Goal: Task Accomplishment & Management: Use online tool/utility

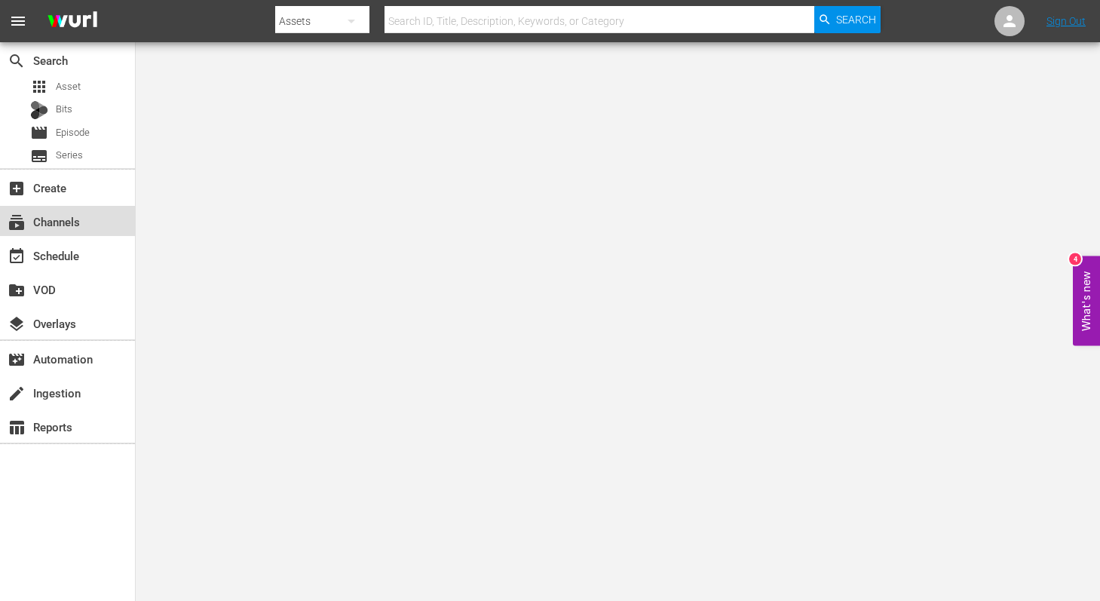
click at [53, 226] on div "subscriptions Channels" at bounding box center [42, 220] width 84 height 14
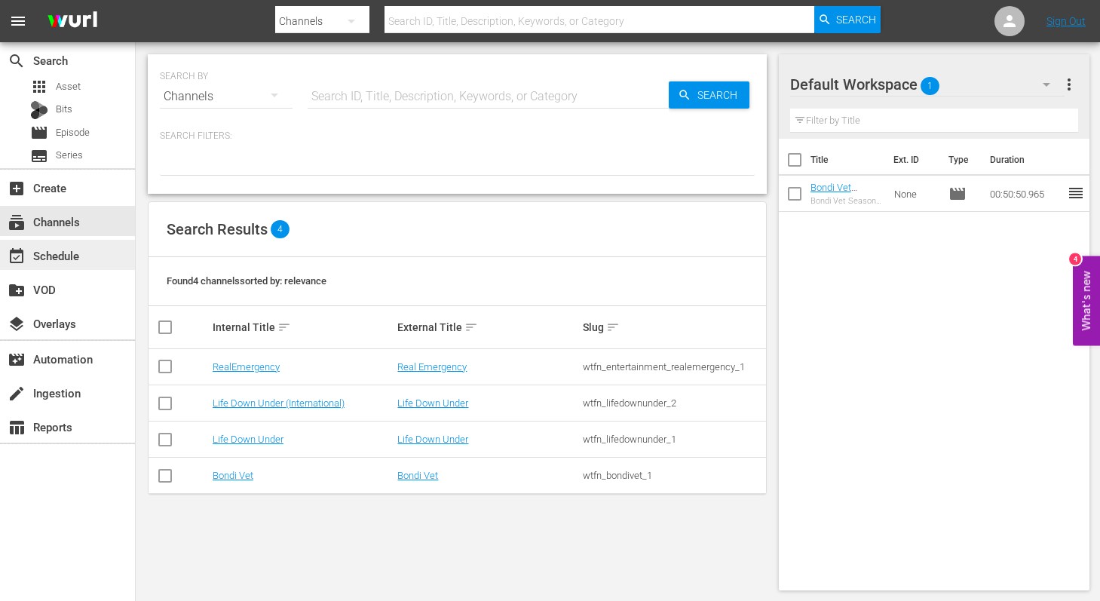
click at [47, 256] on div "event_available Schedule" at bounding box center [42, 253] width 84 height 14
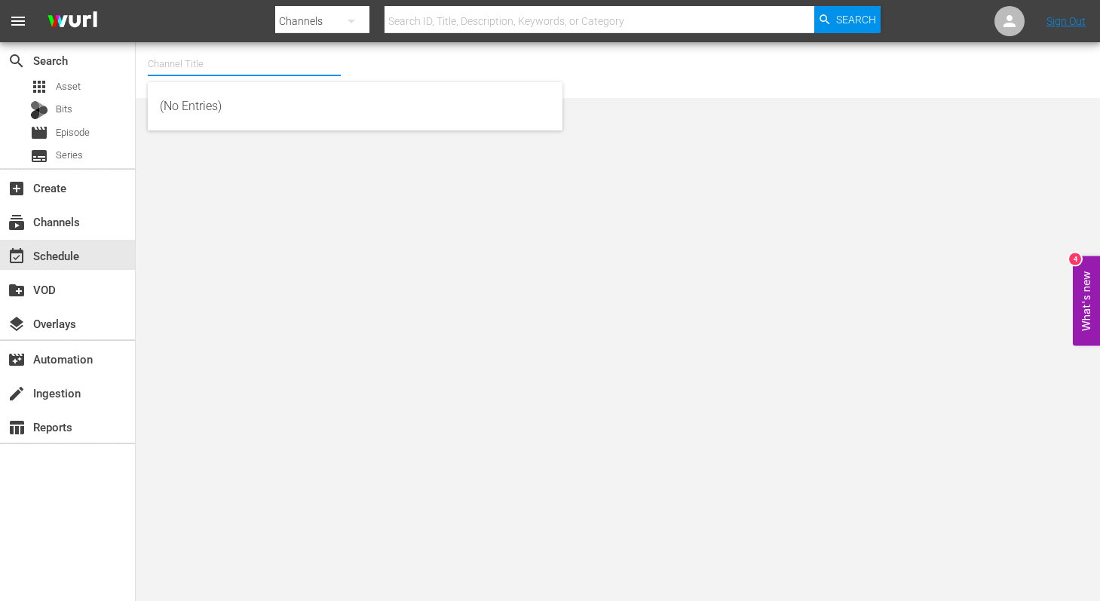
click at [214, 72] on input "text" at bounding box center [244, 64] width 193 height 36
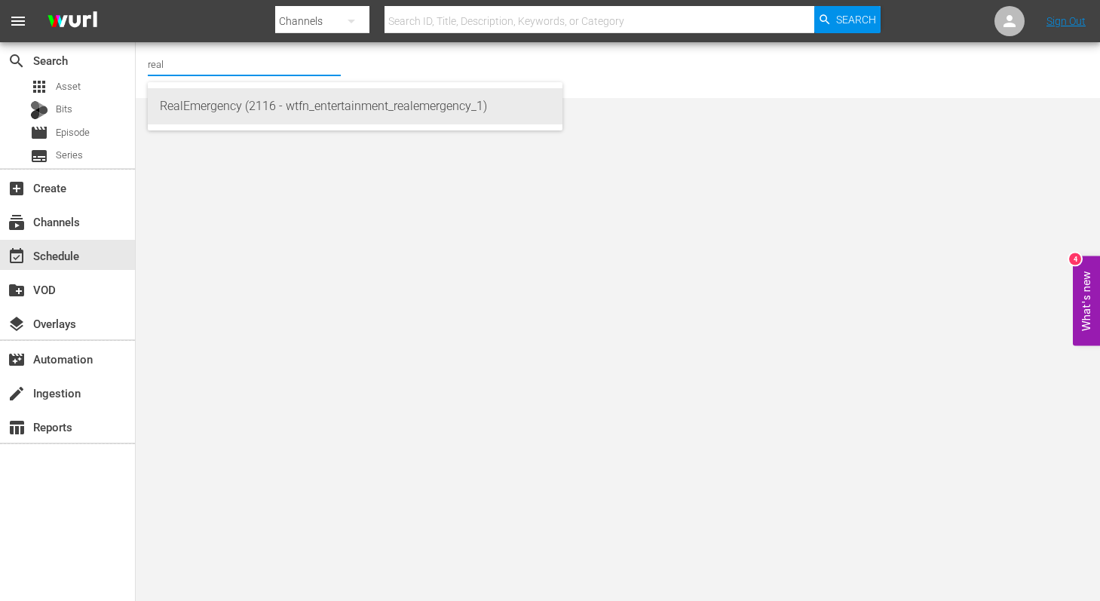
click at [221, 103] on div "RealEmergency (2116 - wtfn_entertainment_realemergency_1)" at bounding box center [355, 106] width 390 height 36
type input "RealEmergency (2116 - wtfn_entertainment_realemergency_1)"
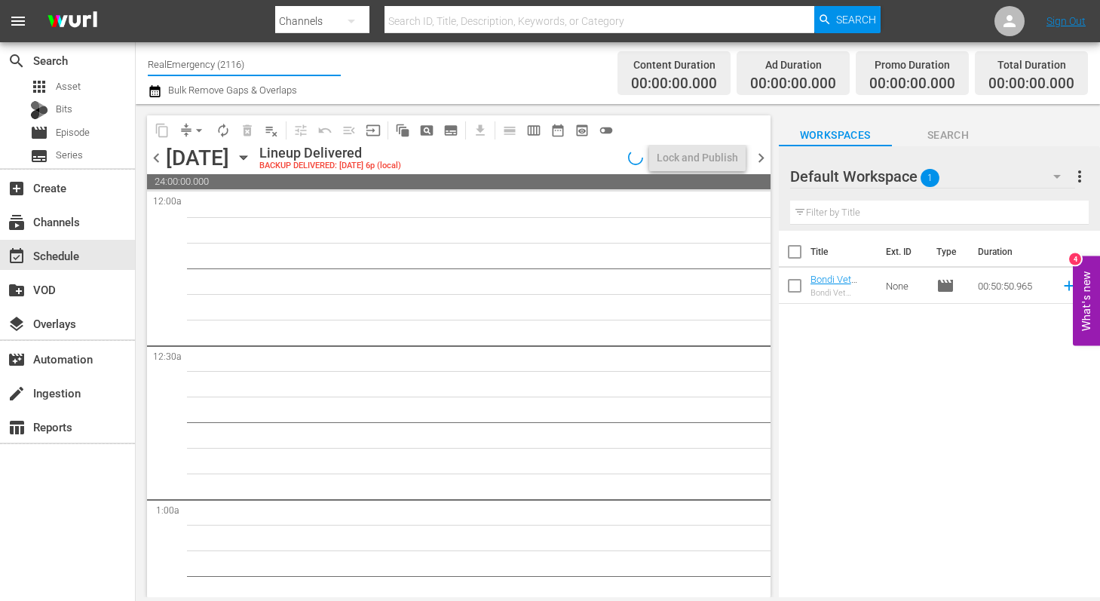
drag, startPoint x: 220, startPoint y: 67, endPoint x: 137, endPoint y: 66, distance: 82.9
click at [137, 66] on div "Channel Title RealEmergency (2116) Bulk Remove Gaps & Overlaps Content Duration…" at bounding box center [618, 73] width 964 height 62
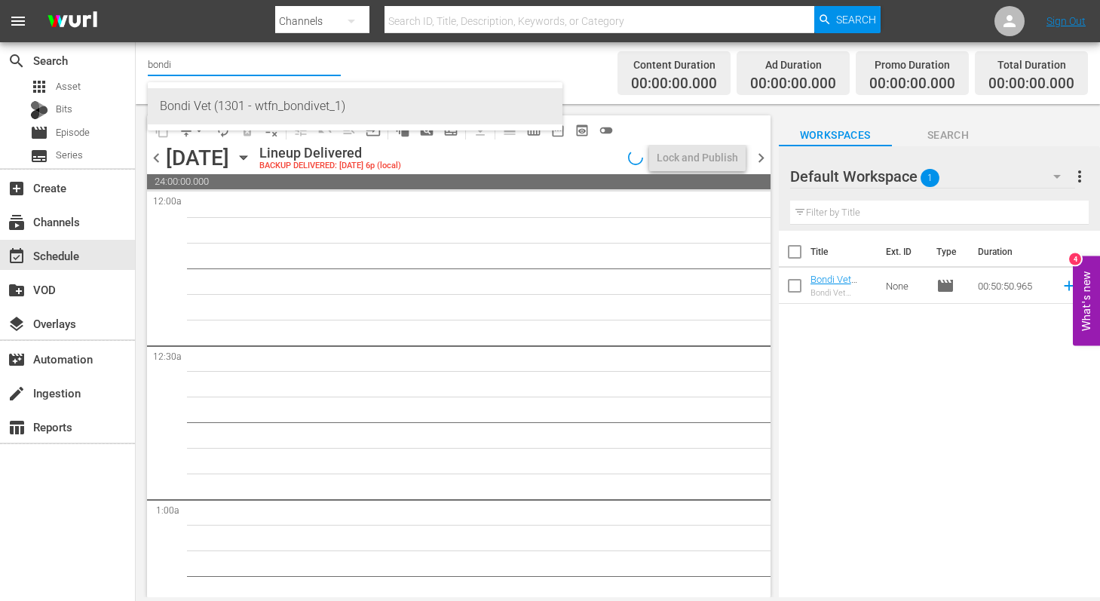
click at [195, 103] on div "Bondi Vet (1301 - wtfn_bondivet_1)" at bounding box center [355, 106] width 390 height 36
type input "Bondi Vet (1301 - wtfn_bondivet_1)"
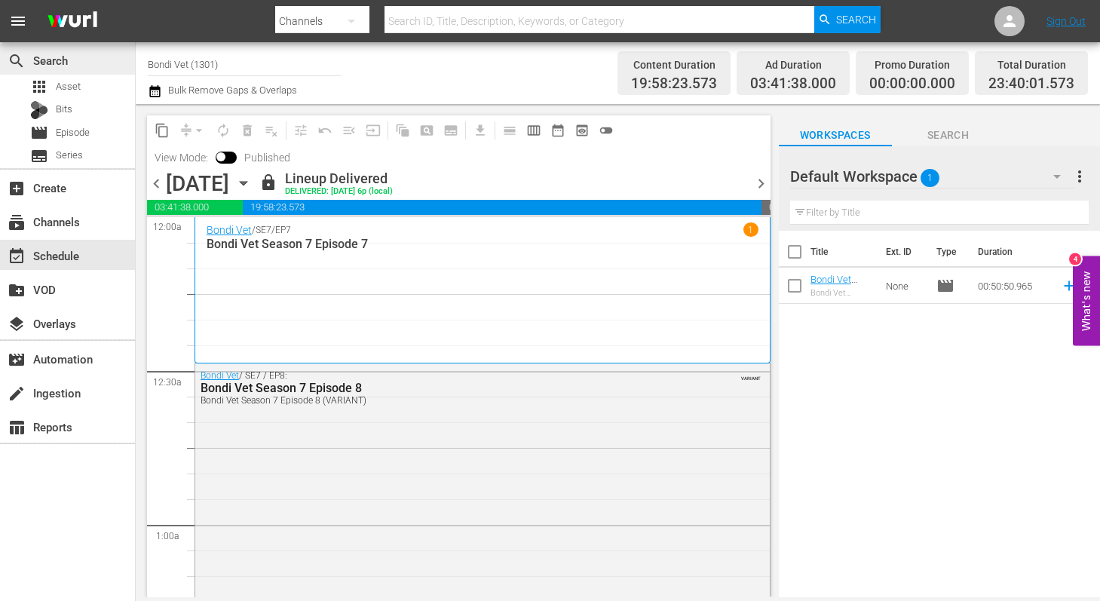
drag, startPoint x: 242, startPoint y: 62, endPoint x: 110, endPoint y: 58, distance: 132.0
click at [136, 0] on div "search Search apps Asset Bits movie Episode subtitles Series add_box Create sub…" at bounding box center [618, 0] width 964 height 0
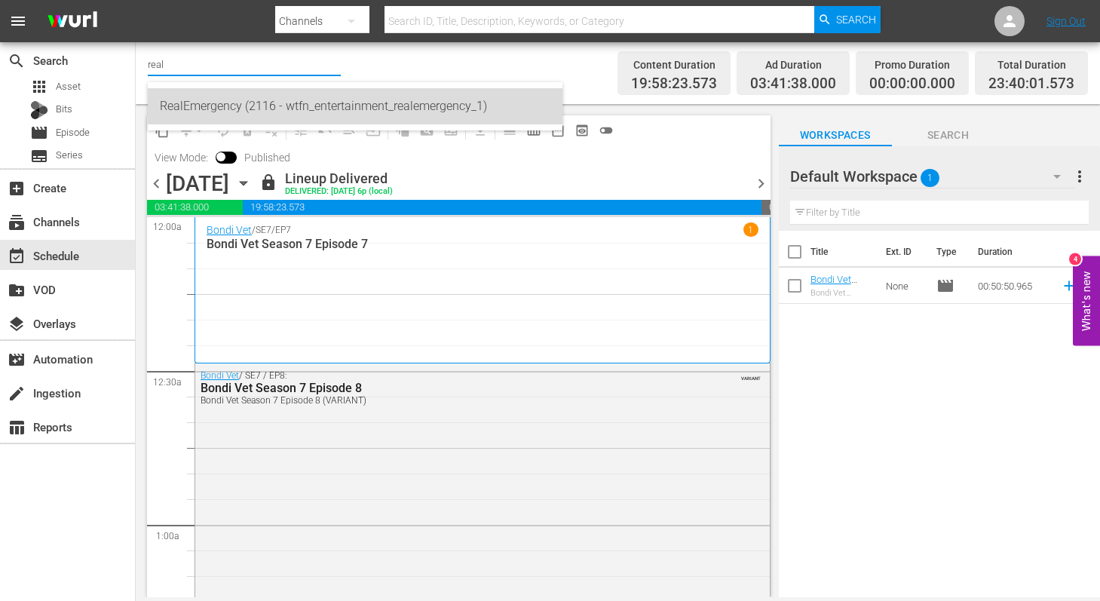
click at [218, 105] on div "RealEmergency (2116 - wtfn_entertainment_realemergency_1)" at bounding box center [355, 106] width 390 height 36
type input "RealEmergency (2116 - wtfn_entertainment_realemergency_1)"
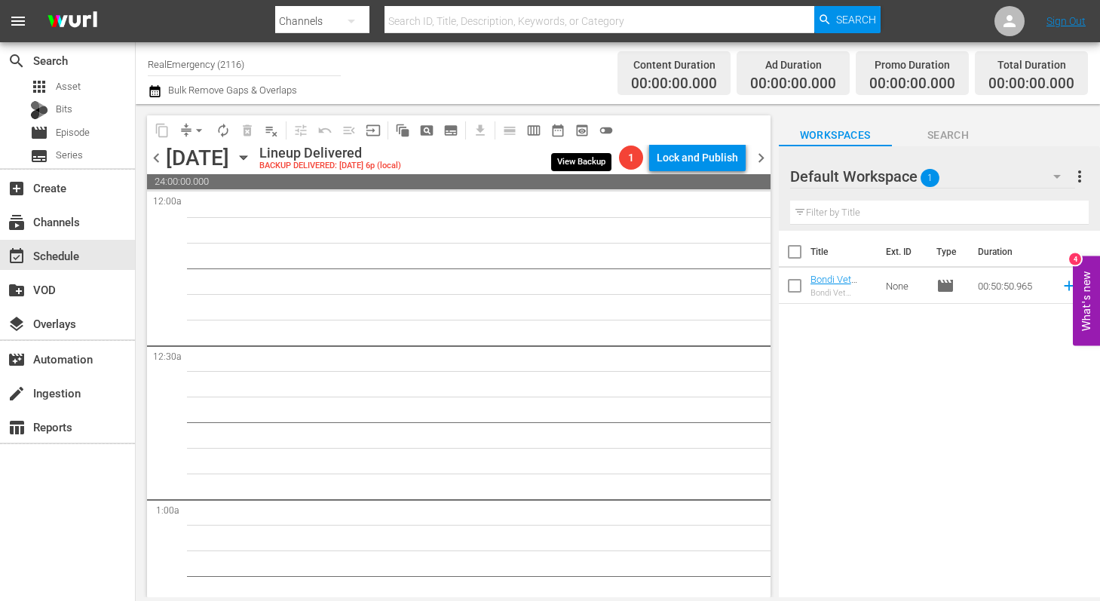
click at [579, 127] on span "preview_outlined" at bounding box center [581, 130] width 15 height 15
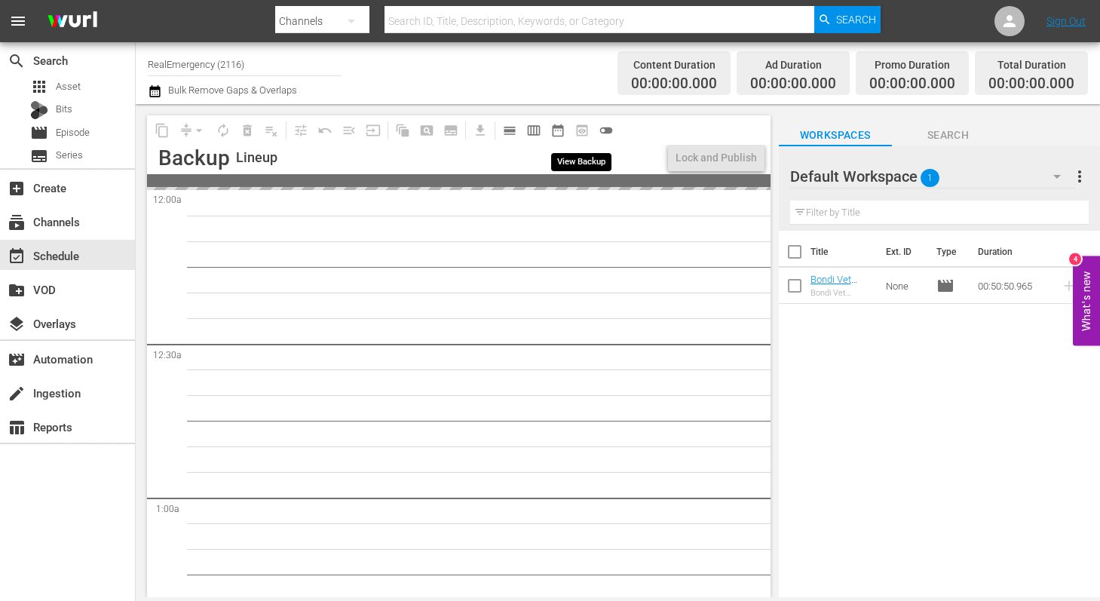
click at [582, 129] on span "preview_outlined" at bounding box center [582, 130] width 24 height 24
click at [581, 132] on span "preview_outlined" at bounding box center [582, 130] width 24 height 24
click at [555, 130] on span "date_range_outlined" at bounding box center [557, 130] width 15 height 15
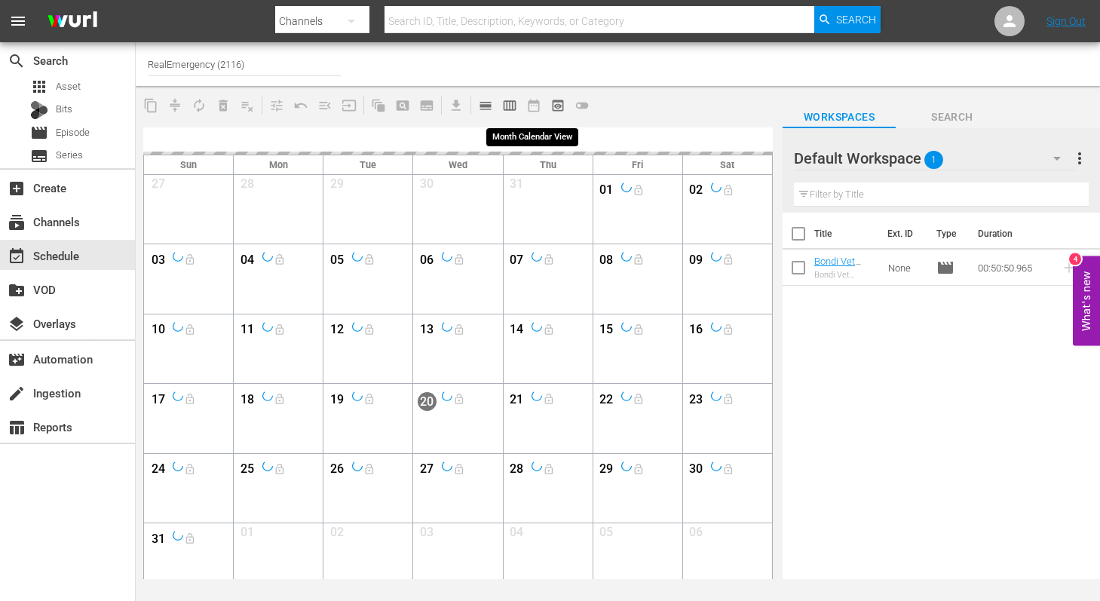
click at [529, 106] on span "date_range_outlined" at bounding box center [534, 105] width 24 height 24
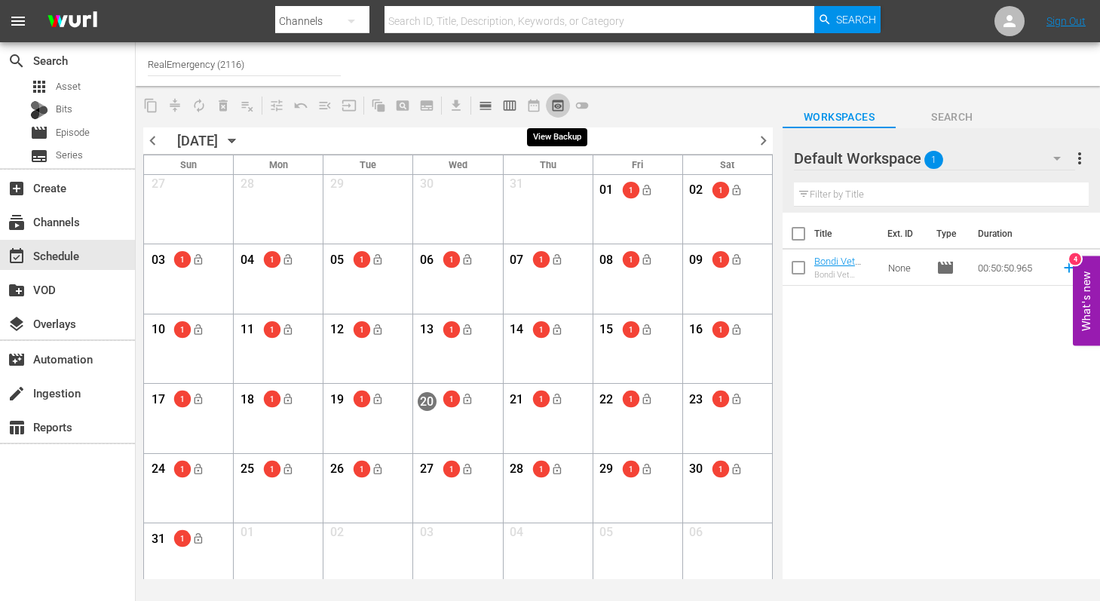
click at [557, 103] on span "preview_outlined" at bounding box center [557, 105] width 15 height 15
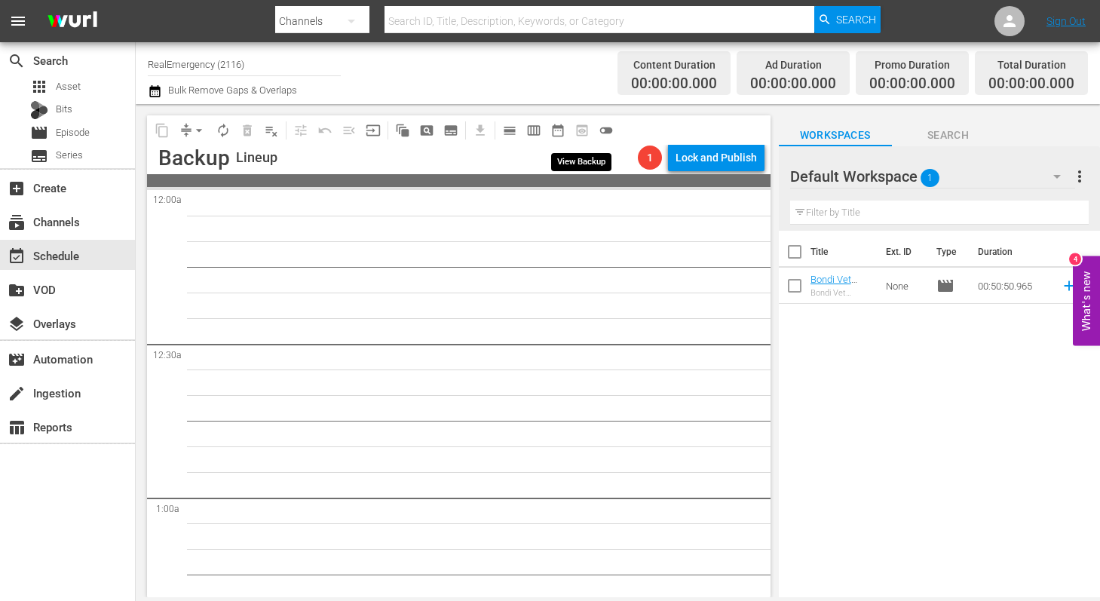
click at [589, 130] on span "preview_outlined" at bounding box center [582, 130] width 24 height 24
drag, startPoint x: 266, startPoint y: 66, endPoint x: 129, endPoint y: 61, distance: 137.3
click at [136, 0] on div "search Search apps Asset Bits movie Episode subtitles Series add_box Create sub…" at bounding box center [618, 0] width 964 height 0
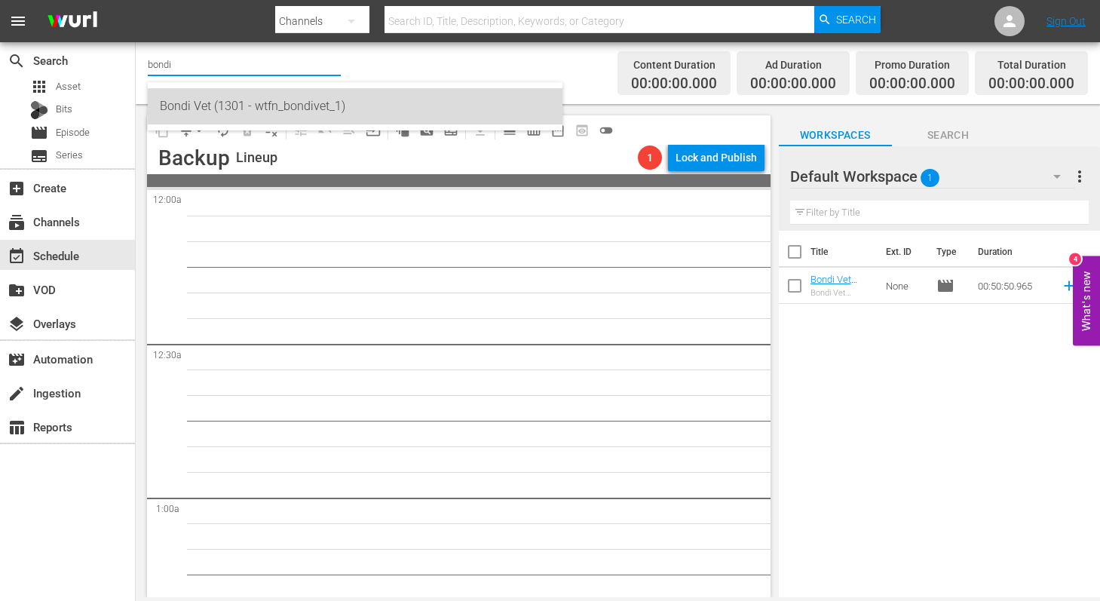
click at [194, 94] on div "Bondi Vet (1301 - wtfn_bondivet_1)" at bounding box center [355, 106] width 390 height 36
type input "Bondi Vet (1301 - wtfn_bondivet_1)"
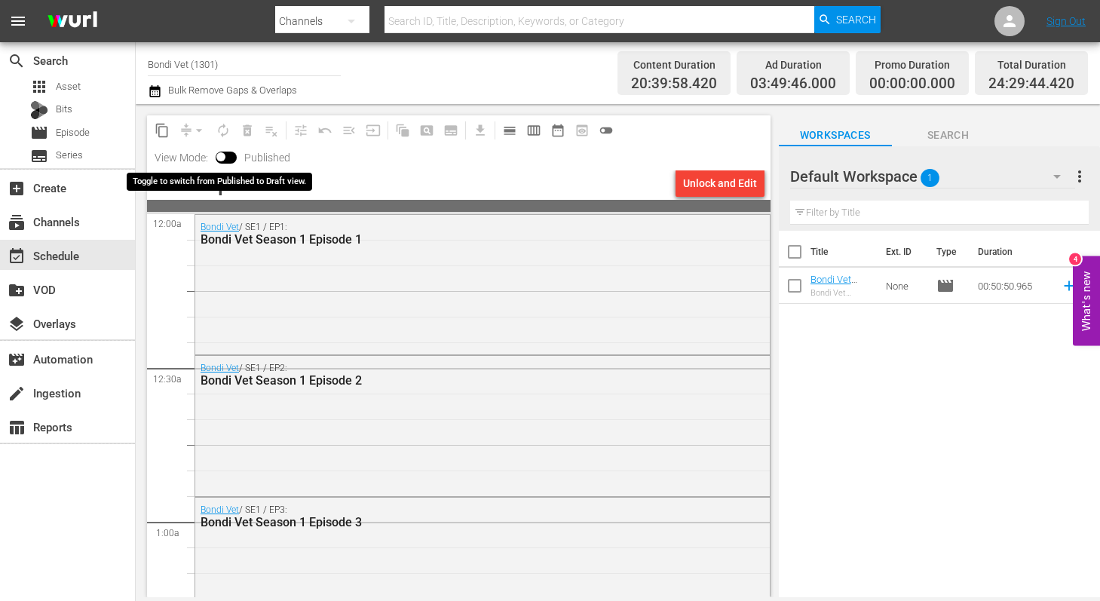
click at [231, 158] on input "checkbox" at bounding box center [221, 160] width 32 height 11
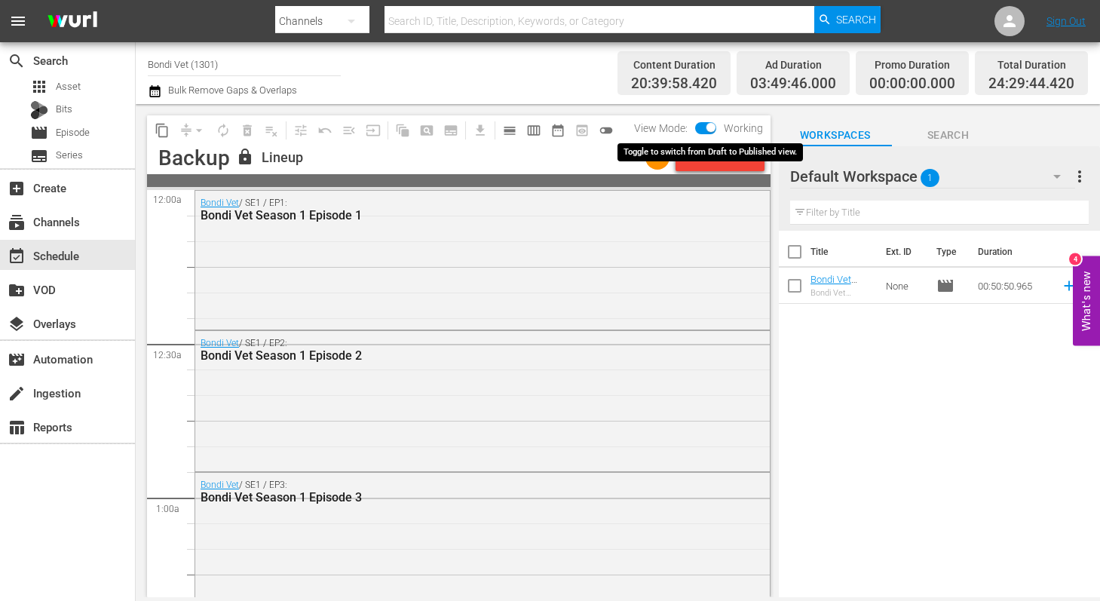
click at [699, 125] on input "checkbox" at bounding box center [711, 130] width 32 height 11
checkbox input "false"
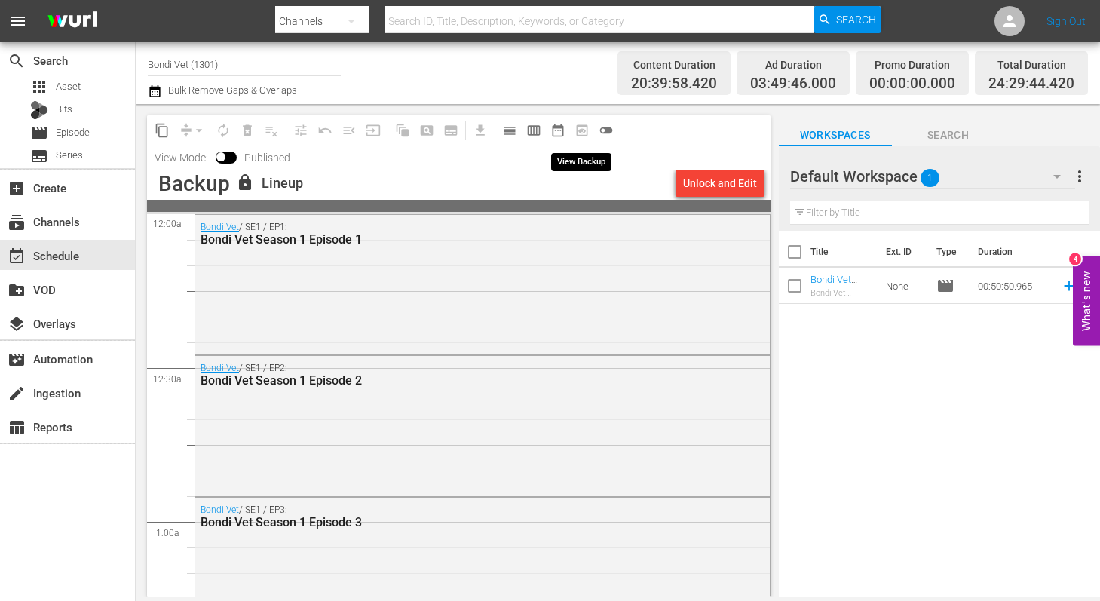
click at [582, 130] on span "preview_outlined" at bounding box center [582, 130] width 24 height 24
click at [555, 131] on span "date_range_outlined" at bounding box center [557, 130] width 15 height 15
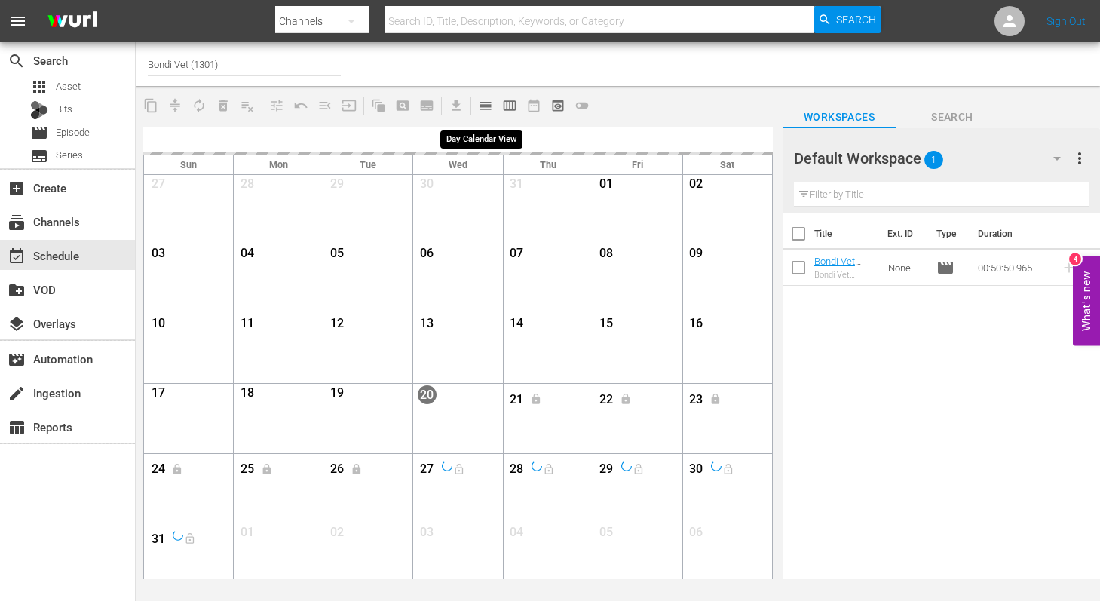
click at [484, 106] on span "calendar_view_day_outlined" at bounding box center [485, 105] width 15 height 15
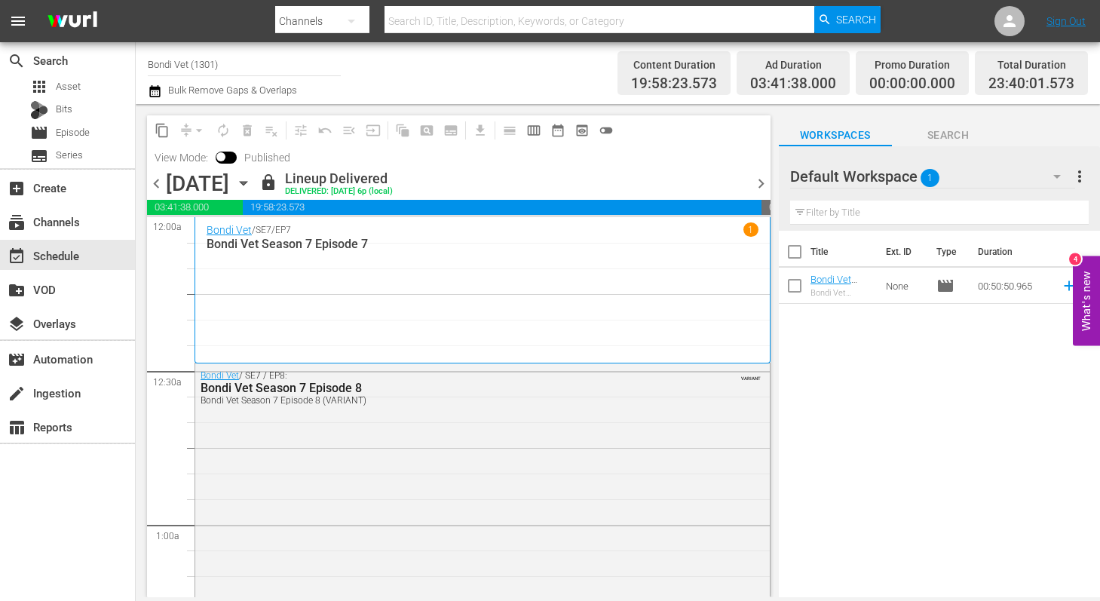
click at [252, 180] on icon "button" at bounding box center [243, 183] width 17 height 17
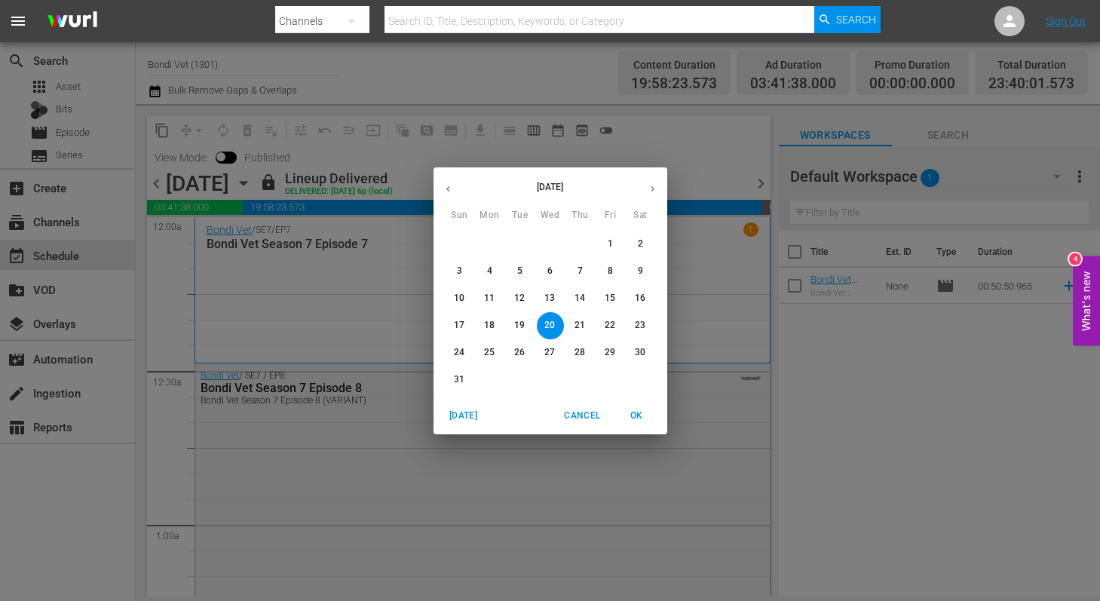
click at [458, 373] on p "31" at bounding box center [459, 379] width 11 height 13
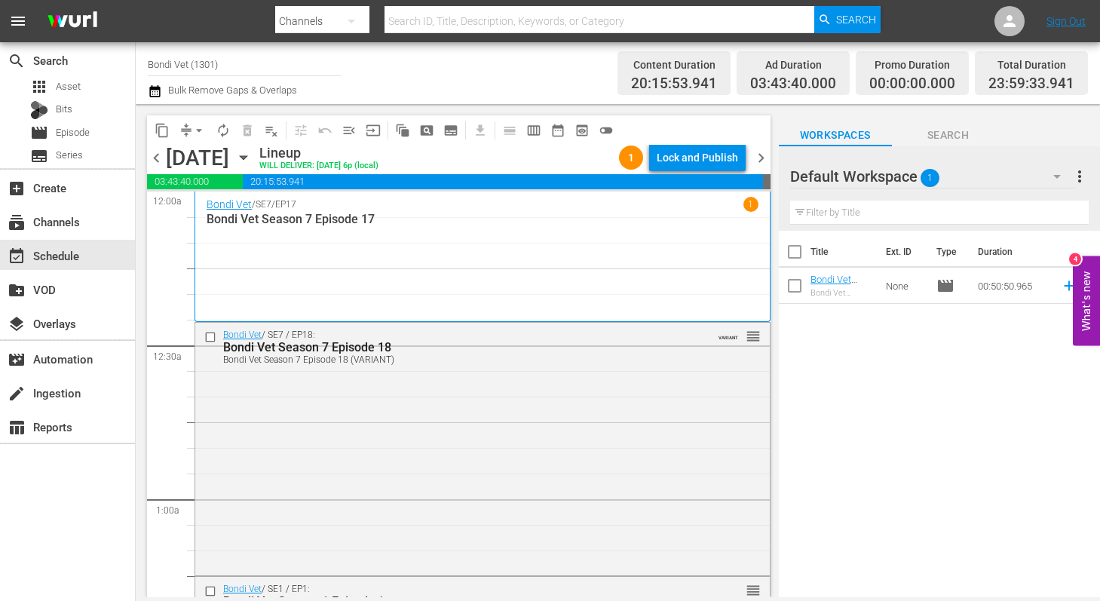
click at [760, 155] on span "chevron_right" at bounding box center [760, 157] width 19 height 19
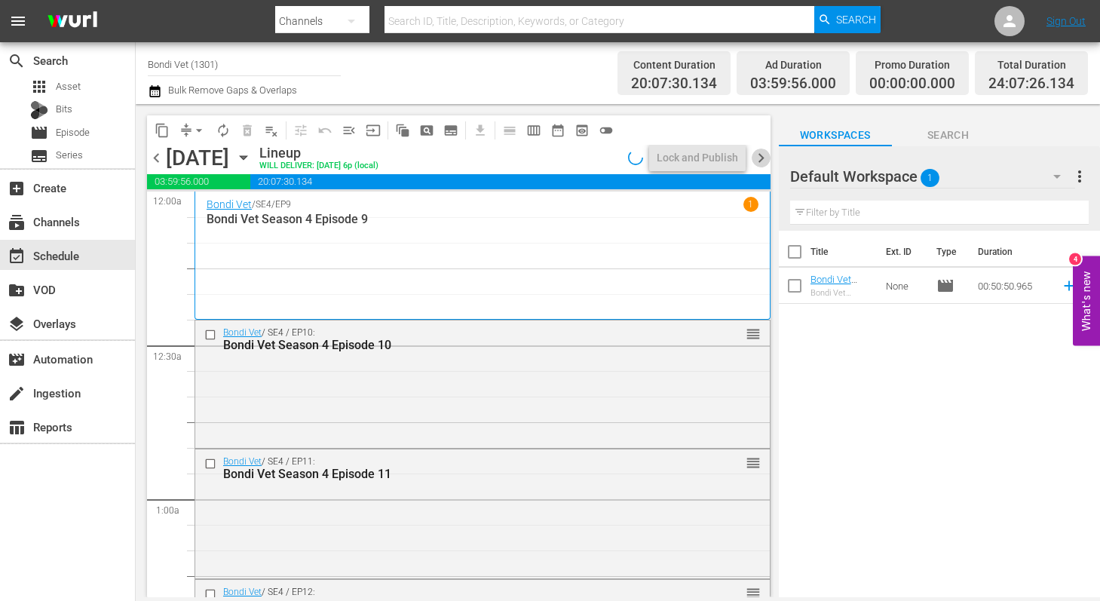
click at [760, 155] on span "chevron_right" at bounding box center [760, 157] width 19 height 19
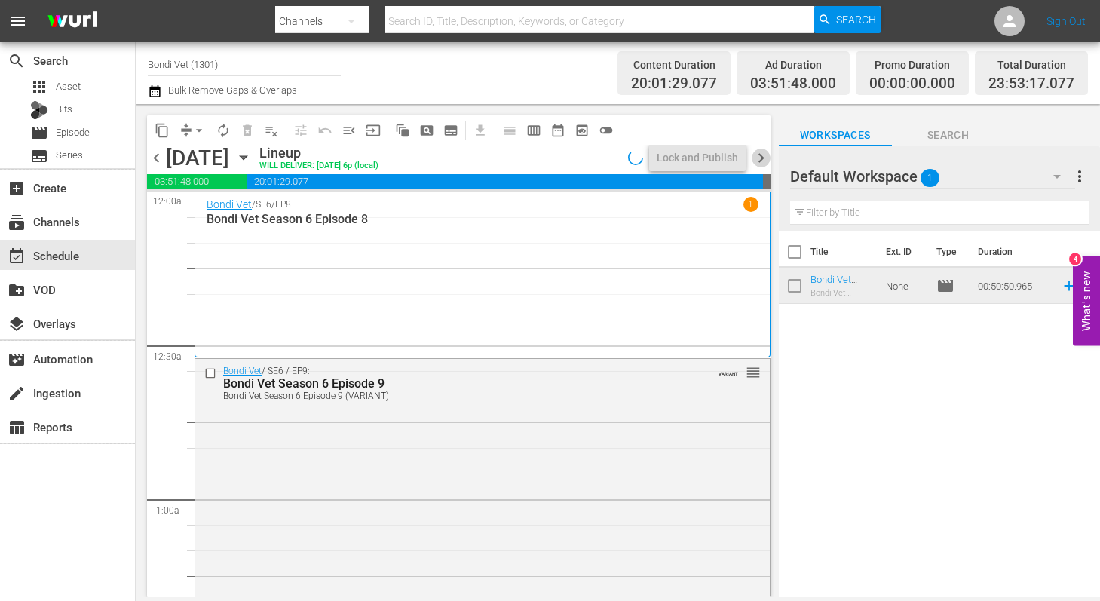
click at [760, 155] on span "chevron_right" at bounding box center [760, 157] width 19 height 19
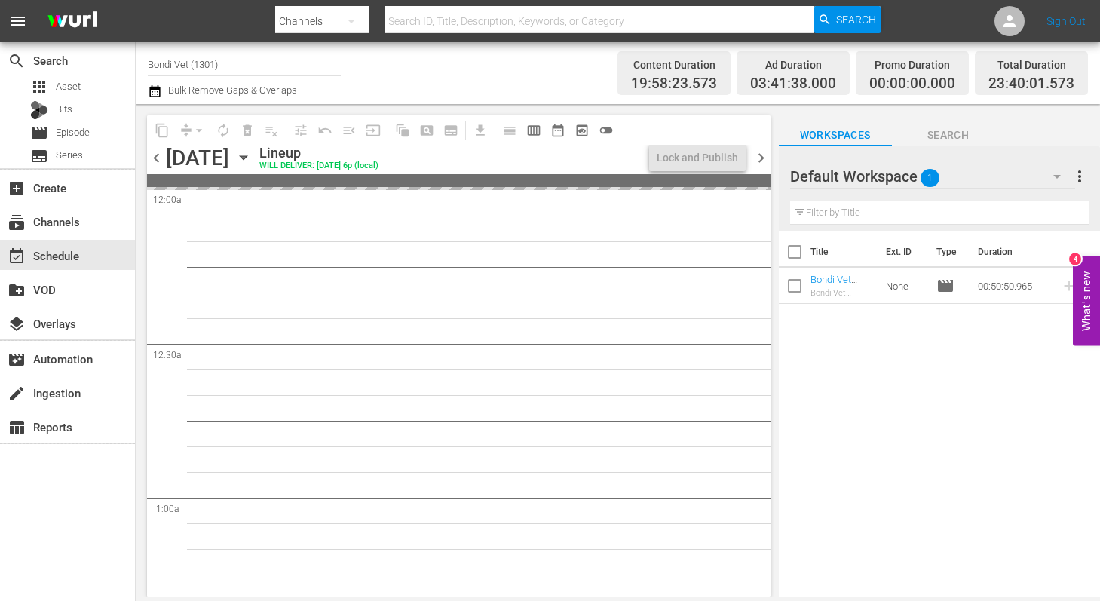
click at [760, 155] on span "chevron_right" at bounding box center [760, 157] width 19 height 19
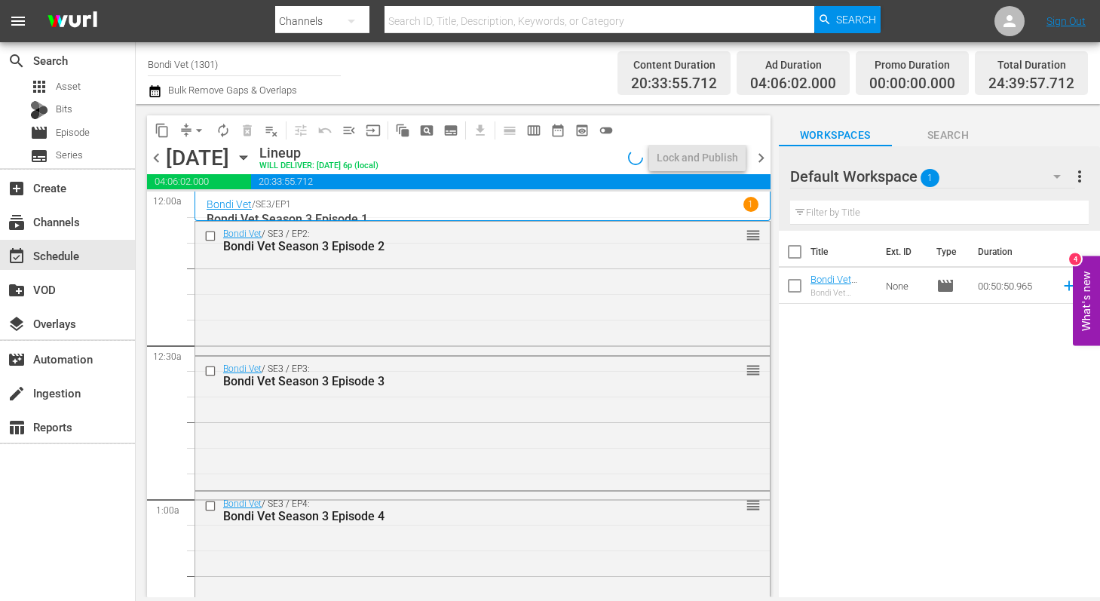
click at [246, 158] on icon "button" at bounding box center [243, 158] width 7 height 4
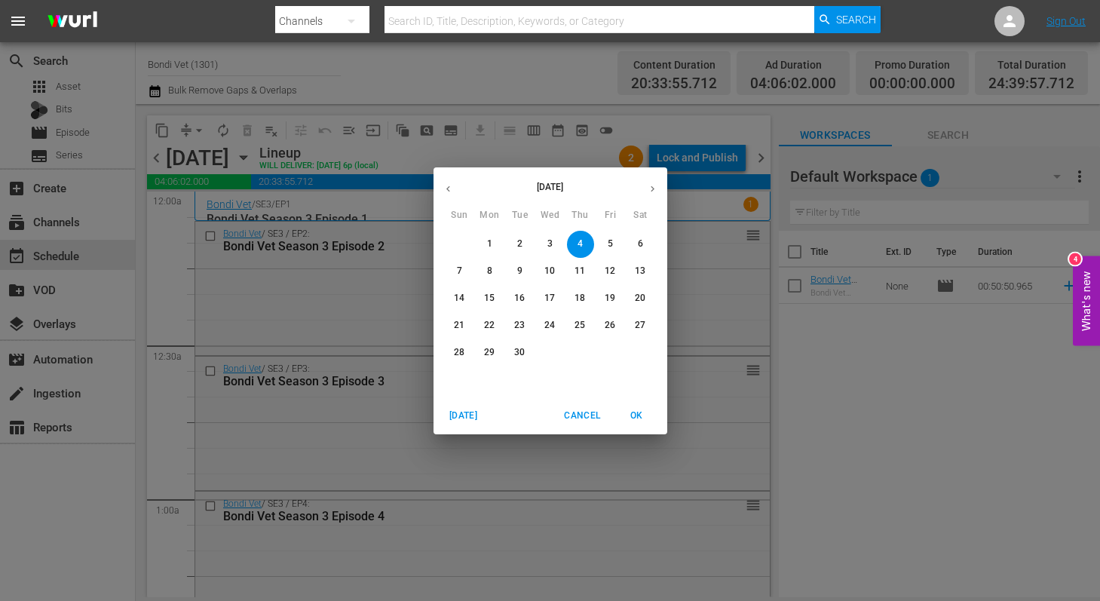
click at [548, 321] on p "24" at bounding box center [549, 325] width 11 height 13
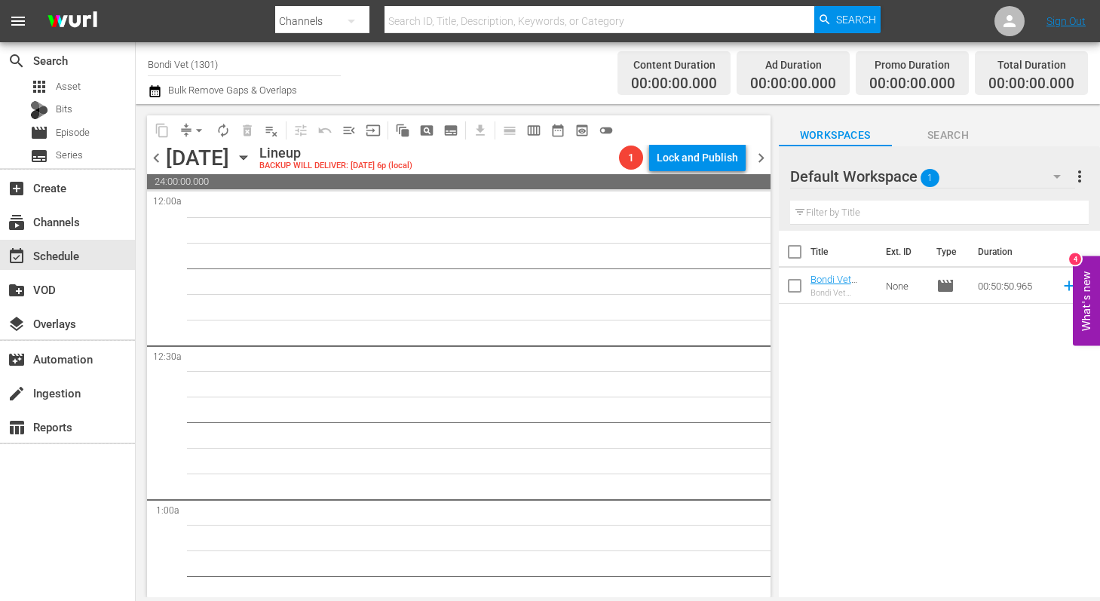
click at [157, 155] on span "chevron_left" at bounding box center [156, 157] width 19 height 19
click at [155, 156] on span "chevron_left" at bounding box center [156, 157] width 19 height 19
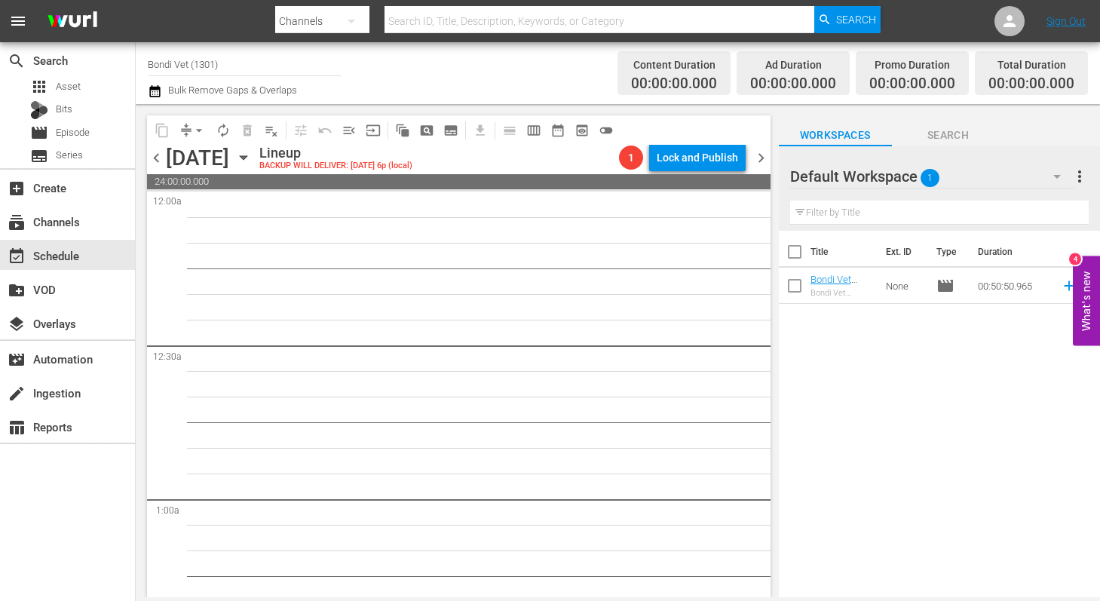
click at [155, 156] on span "chevron_left" at bounding box center [156, 157] width 19 height 19
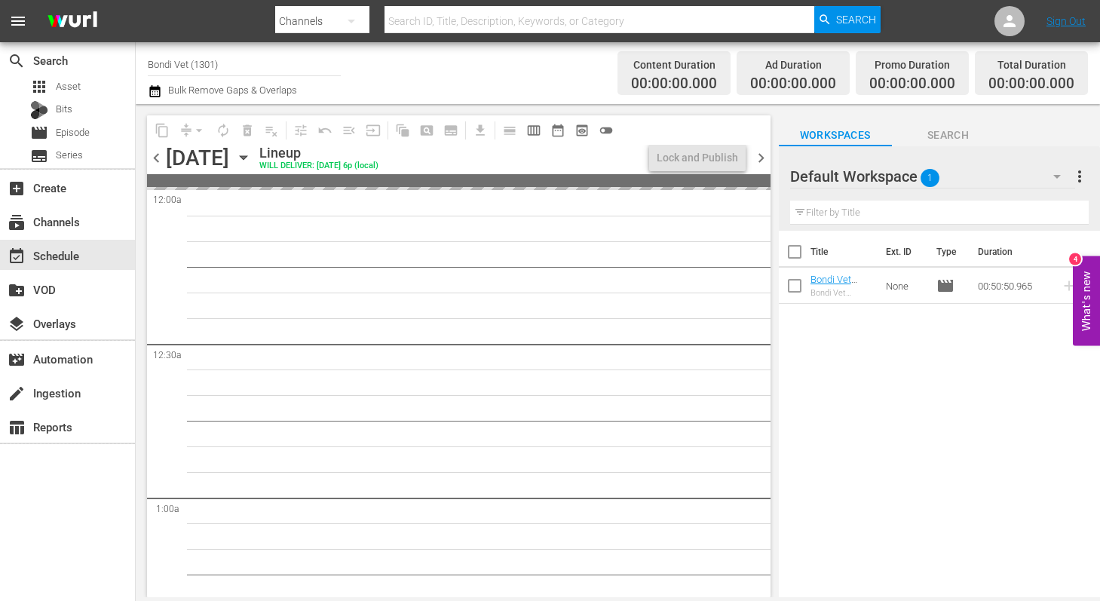
click at [155, 156] on span "chevron_left" at bounding box center [156, 157] width 19 height 19
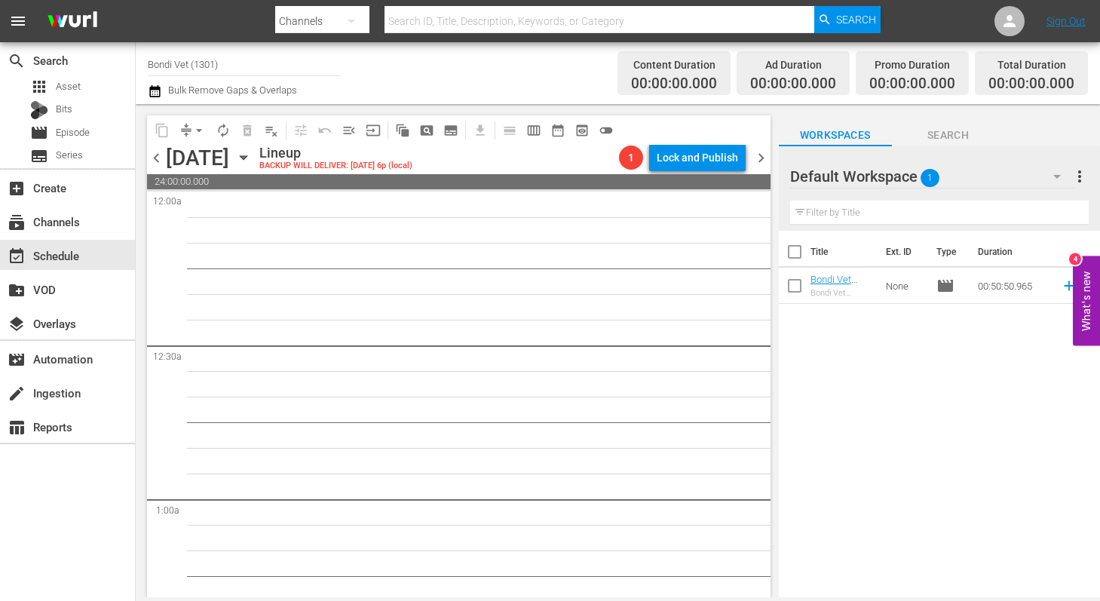
click at [155, 156] on span "chevron_left" at bounding box center [156, 157] width 19 height 19
